Goal: Information Seeking & Learning: Learn about a topic

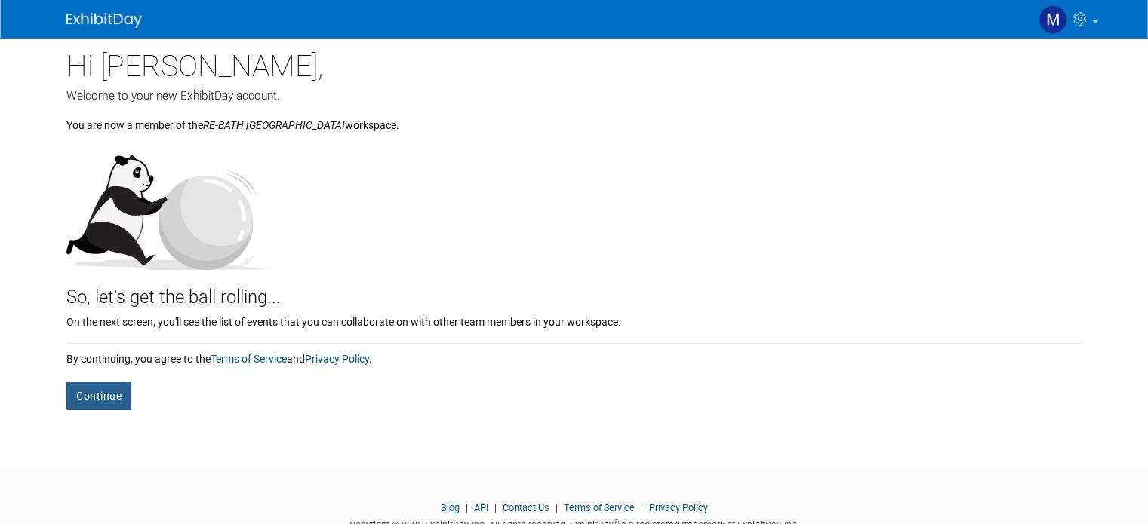
click at [96, 392] on button "Continue" at bounding box center [98, 396] width 65 height 29
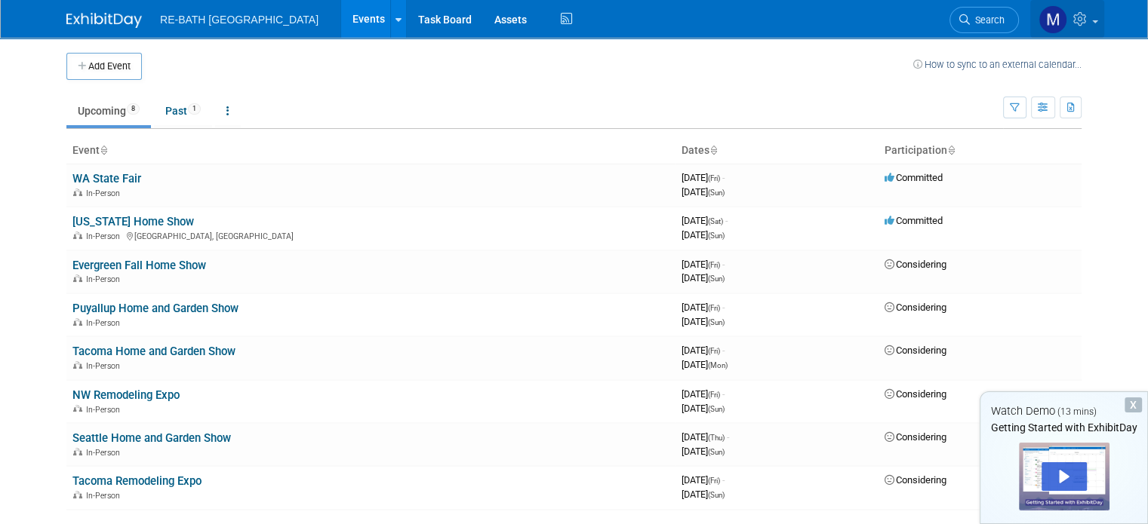
click at [1090, 18] on icon at bounding box center [1081, 19] width 17 height 14
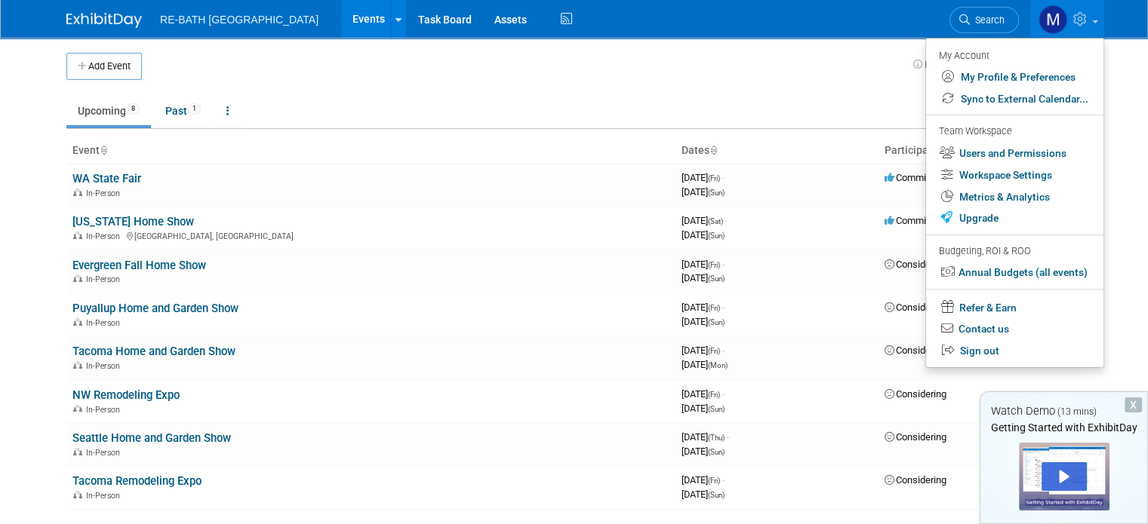
click at [543, 99] on ul "Upcoming 8 Past 1 All Events 9 Past and Upcoming Grouped Annually Events groupe…" at bounding box center [534, 112] width 936 height 34
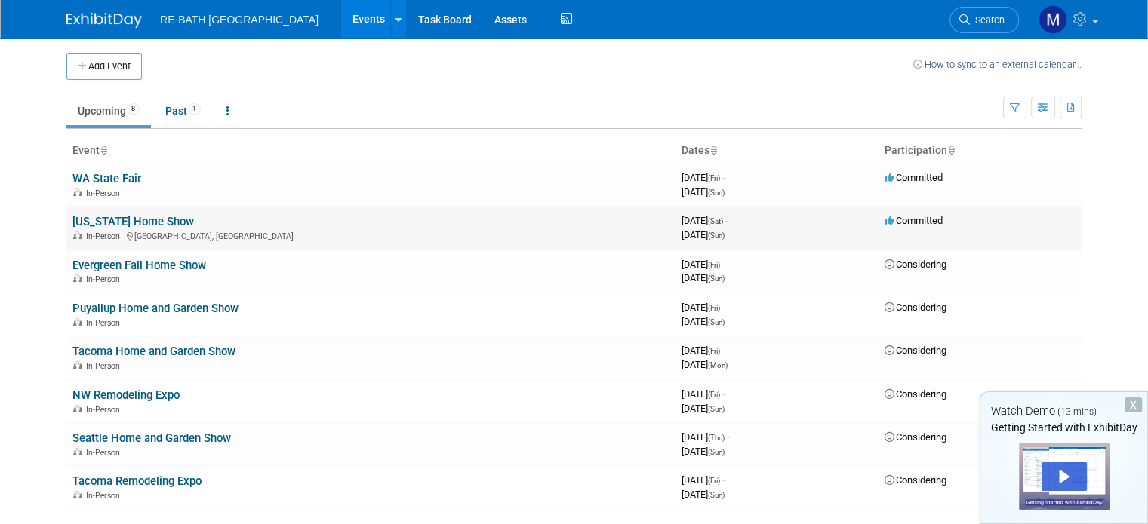
click at [129, 223] on link "[US_STATE] Home Show" at bounding box center [132, 222] width 121 height 14
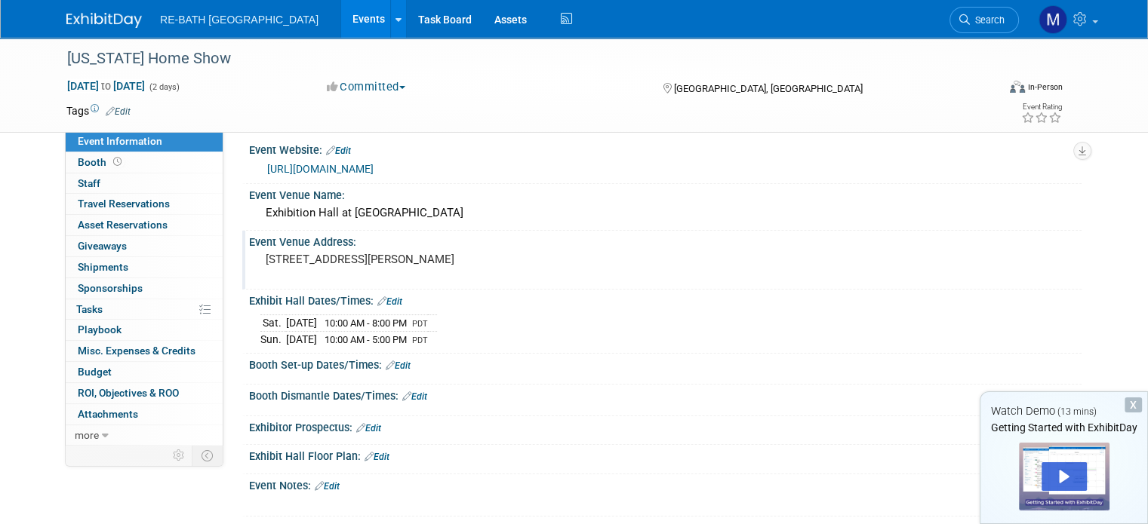
scroll to position [12, 0]
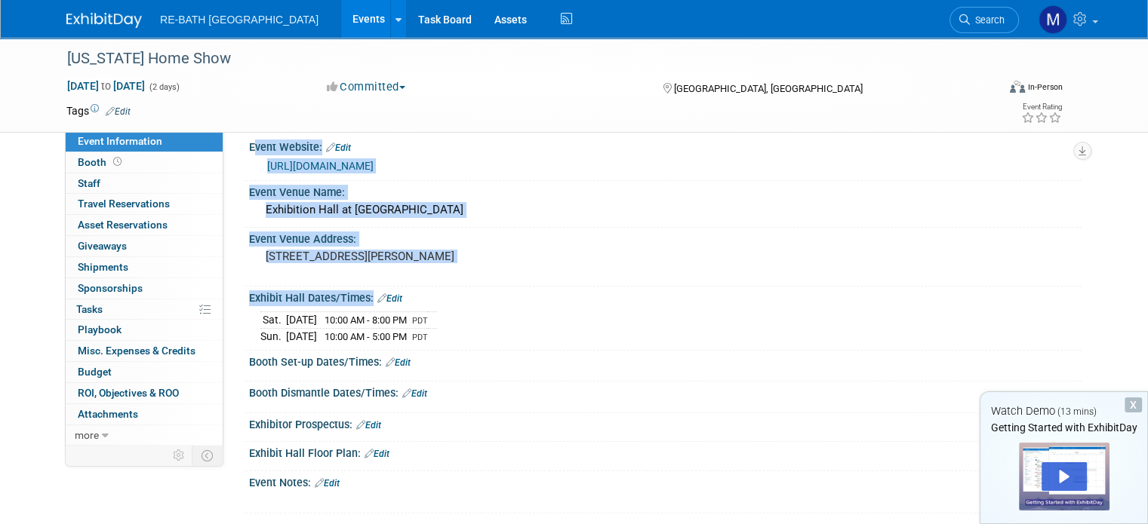
drag, startPoint x: 463, startPoint y: 334, endPoint x: 232, endPoint y: 145, distance: 298.6
click at [246, 145] on div "Event Website: Edit https://www.homeshowwashington.com/ Event Venue Name: Exhib…" at bounding box center [658, 325] width 824 height 378
copy div "Event Website: Edit https://www.homeshowwashington.com/ Event Venue Name: Exhib…"
click at [516, 305] on div "Sat. Sep 13, 2025 10:00 AM - 8:00 PM PDT Sun. Sep 14, 2025 10:00 AM - 5:00 PM P…" at bounding box center [665, 325] width 832 height 42
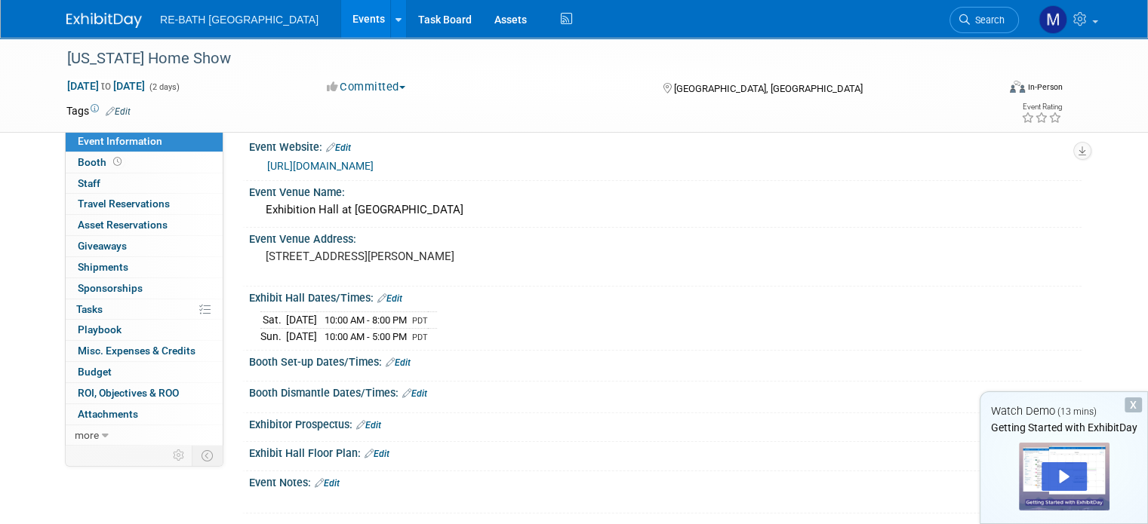
click at [370, 162] on link "https://www.homeshowwashington.com/" at bounding box center [320, 166] width 106 height 12
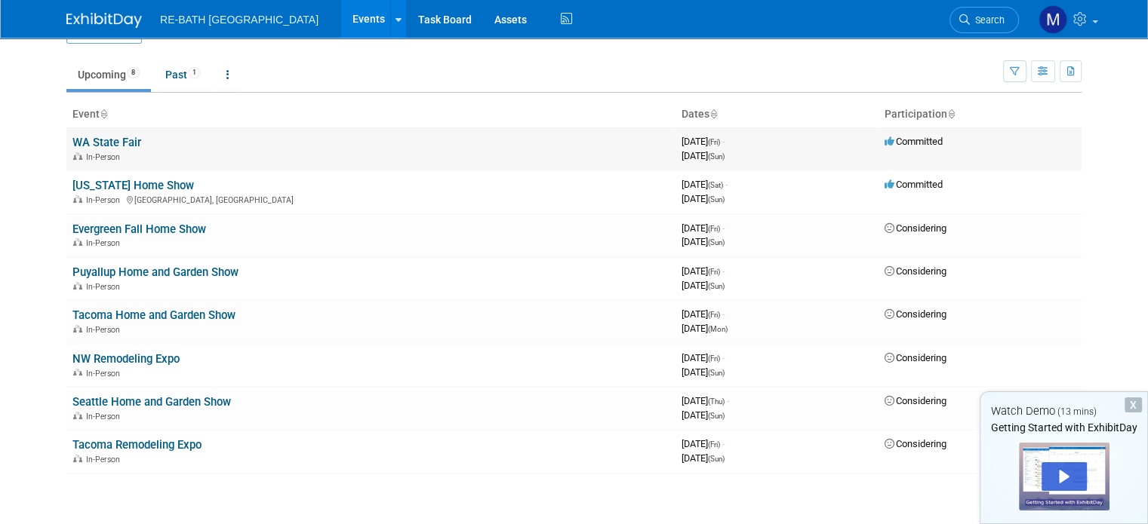
scroll to position [35, 0]
click at [88, 139] on link "WA State Fair" at bounding box center [106, 144] width 69 height 14
